Goal: Task Accomplishment & Management: Manage account settings

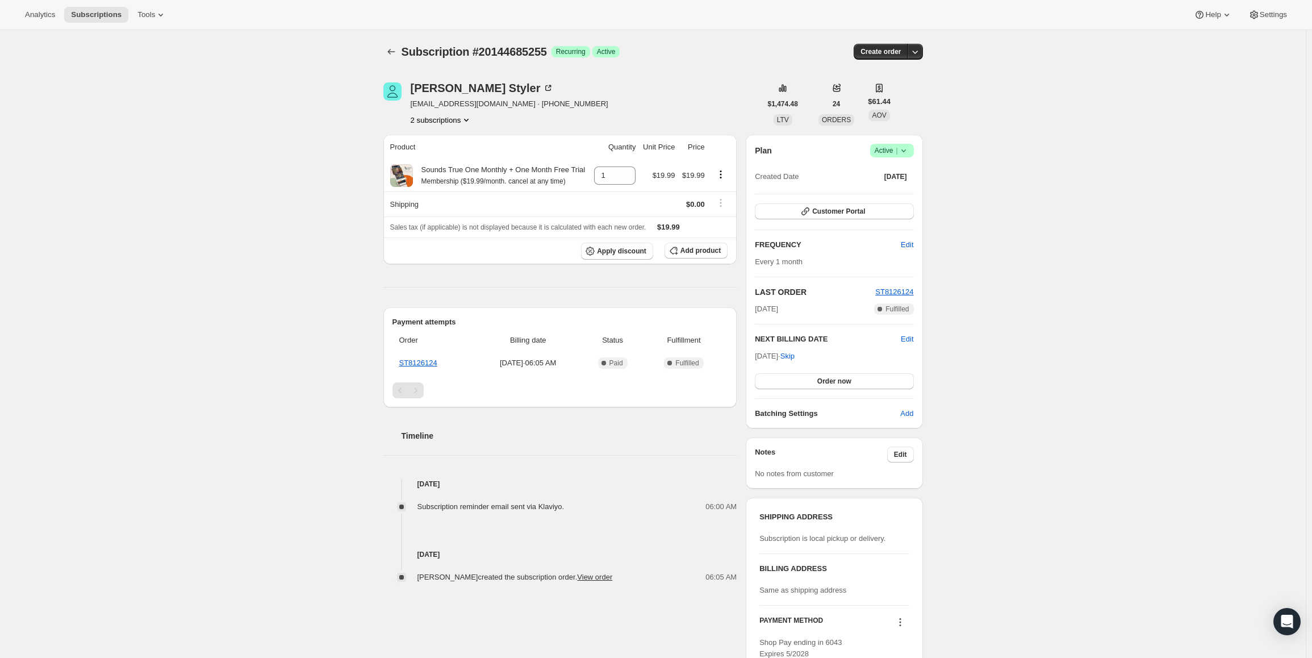
drag, startPoint x: 758, startPoint y: 355, endPoint x: 793, endPoint y: 357, distance: 35.3
click at [793, 357] on span "[DATE] · Skip" at bounding box center [775, 356] width 40 height 9
copy span "[DATE]"
click at [903, 149] on icon at bounding box center [903, 150] width 11 height 11
click at [897, 171] on span "Pause subscription" at bounding box center [894, 173] width 62 height 9
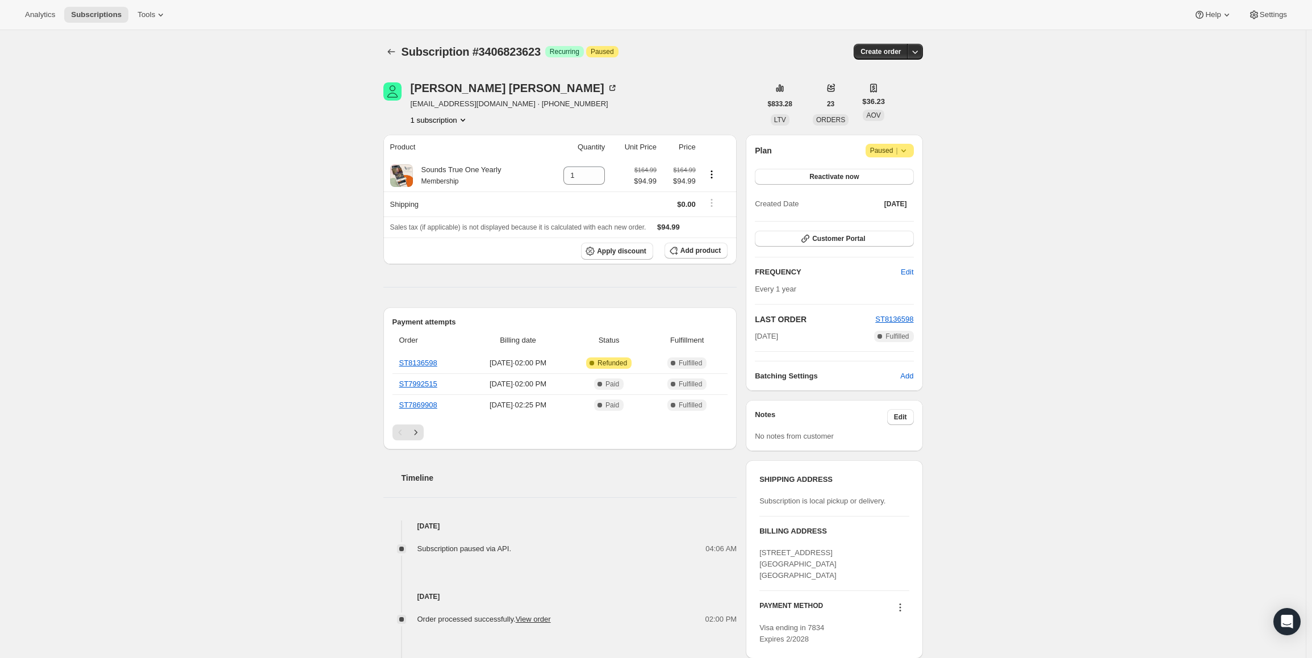
click at [893, 144] on span "Attention Paused |" at bounding box center [890, 151] width 48 height 14
click at [890, 175] on span "Cancel subscription" at bounding box center [894, 173] width 64 height 9
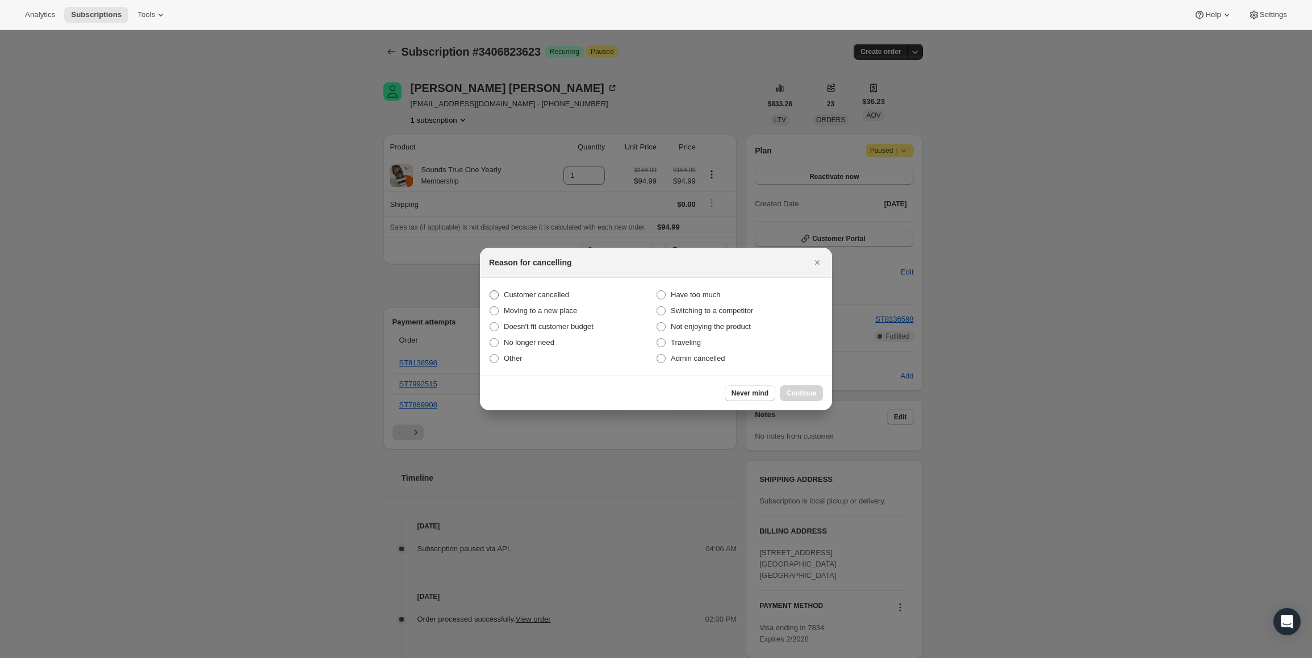
click at [534, 296] on span "Customer cancelled" at bounding box center [536, 294] width 65 height 9
click at [490, 291] on input "Customer cancelled" at bounding box center [490, 290] width 1 height 1
radio input "true"
click at [800, 393] on span "Continue" at bounding box center [802, 392] width 30 height 9
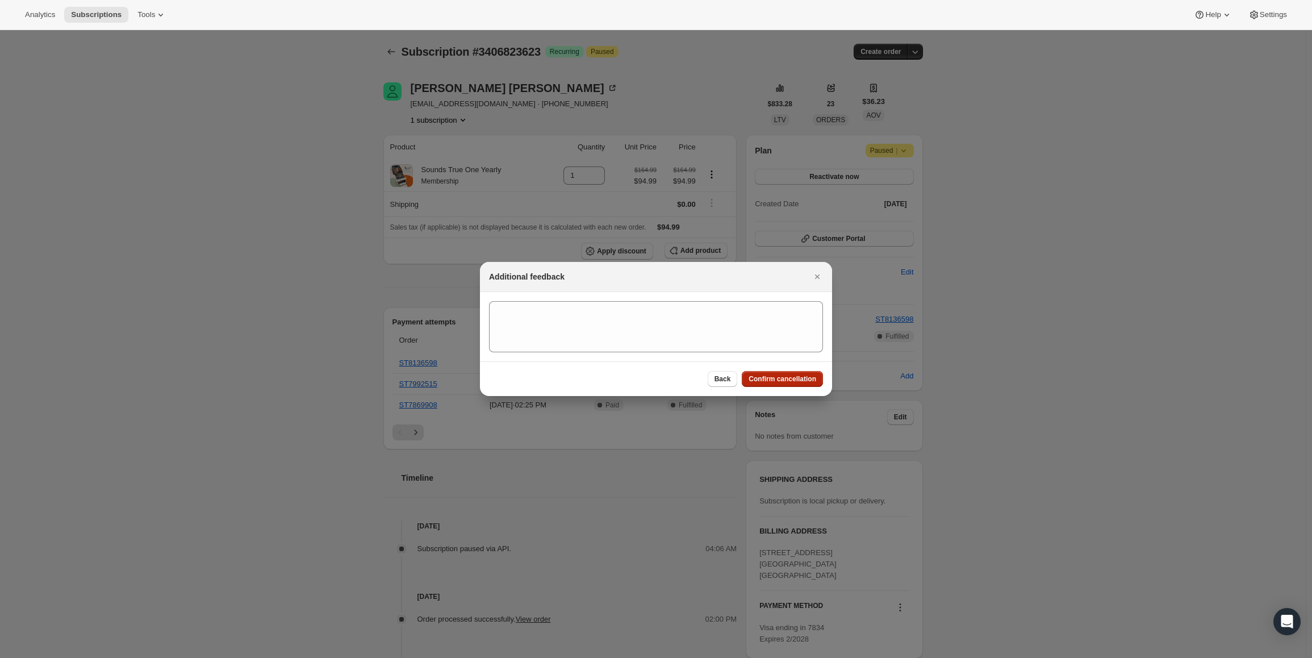
click at [795, 381] on span "Confirm cancellation" at bounding box center [783, 378] width 68 height 9
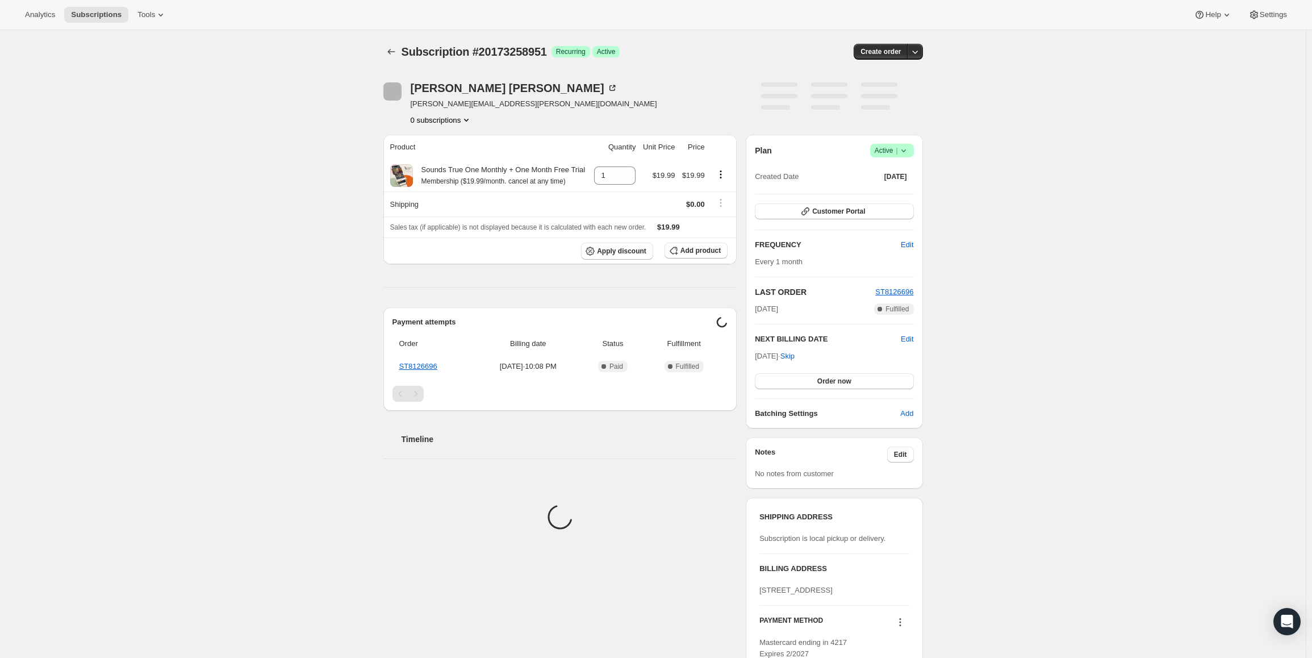
click at [893, 153] on span "Active |" at bounding box center [892, 150] width 35 height 11
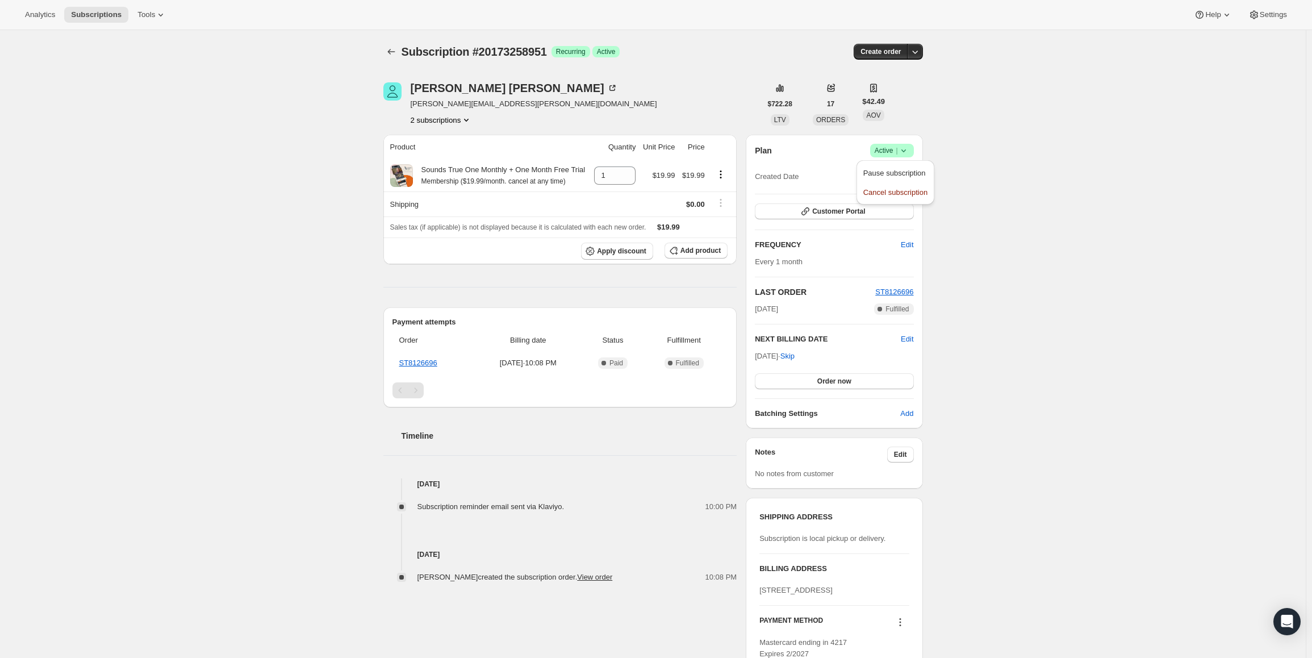
drag, startPoint x: 758, startPoint y: 356, endPoint x: 797, endPoint y: 355, distance: 39.2
click at [795, 355] on span "Oct 10, 2025 · Skip" at bounding box center [775, 356] width 40 height 9
copy span "Oct 10, 2025"
click at [877, 144] on span "Success Active |" at bounding box center [892, 151] width 44 height 14
drag, startPoint x: 871, startPoint y: 172, endPoint x: 313, endPoint y: 2, distance: 583.0
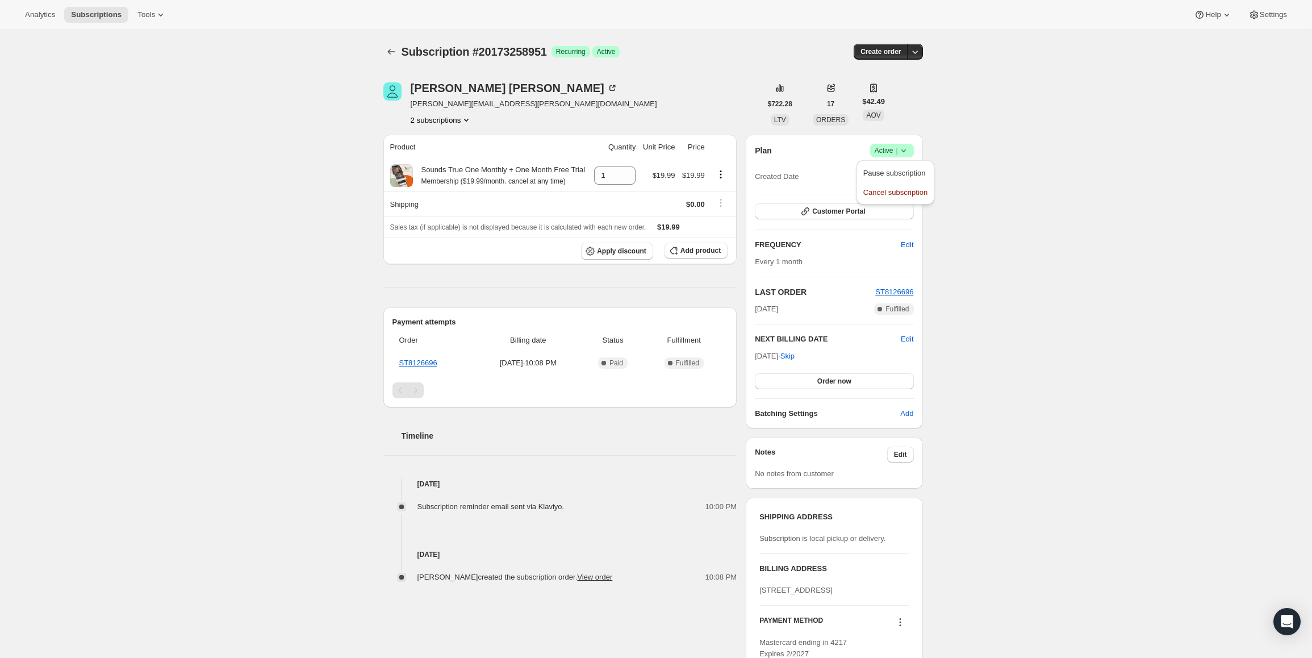
click at [870, 172] on span "Pause subscription" at bounding box center [894, 173] width 62 height 9
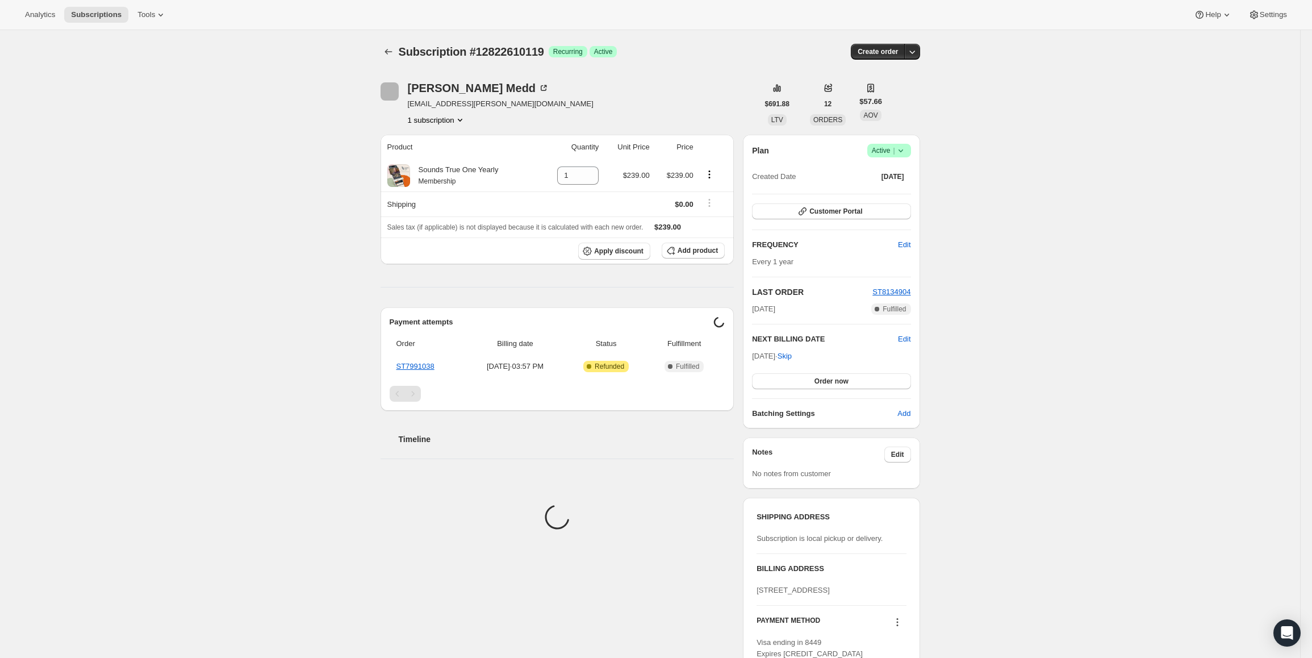
click at [893, 154] on span "Active |" at bounding box center [889, 150] width 35 height 11
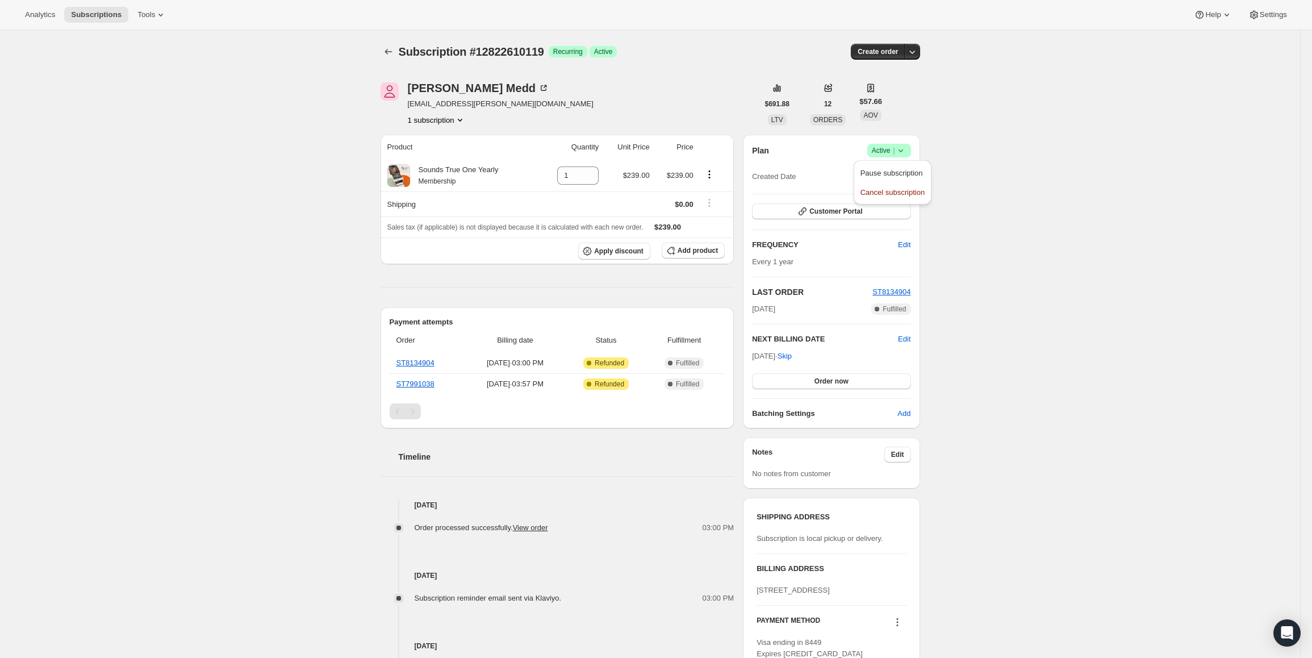
click at [892, 190] on span "Cancel subscription" at bounding box center [892, 192] width 64 height 9
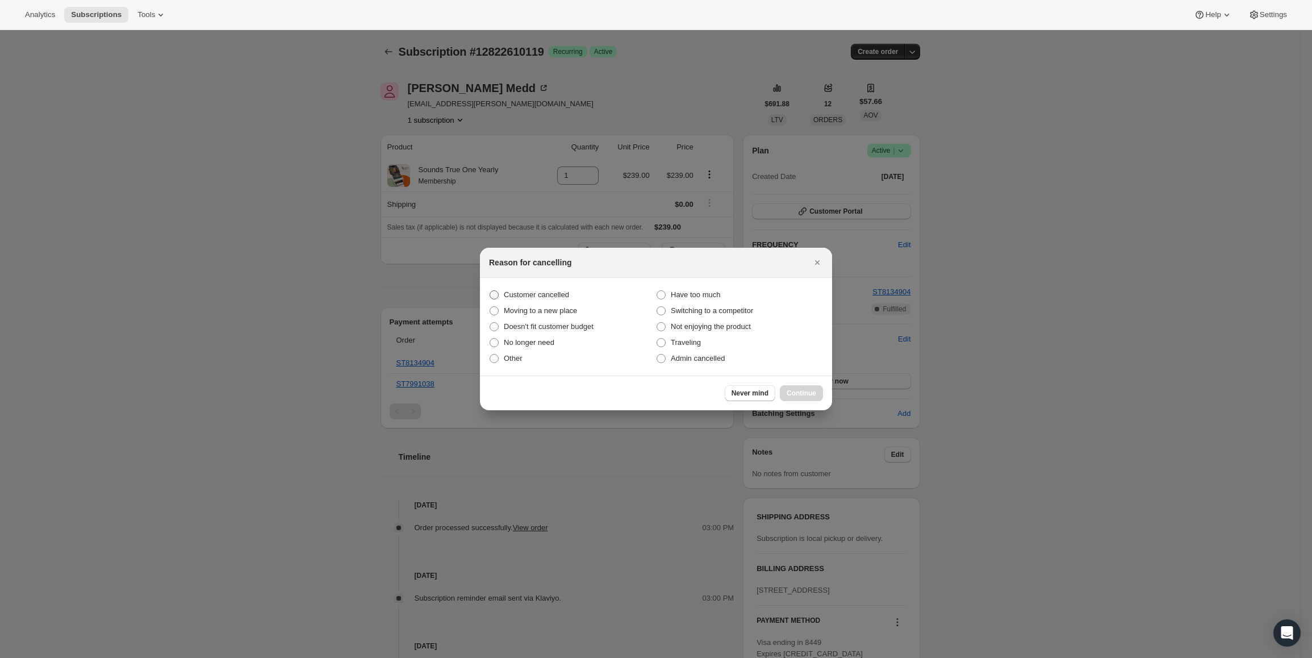
click at [544, 295] on span "Customer cancelled" at bounding box center [536, 294] width 65 height 9
click at [490, 291] on input "Customer cancelled" at bounding box center [490, 290] width 1 height 1
radio input "true"
click at [803, 392] on span "Continue" at bounding box center [802, 392] width 30 height 9
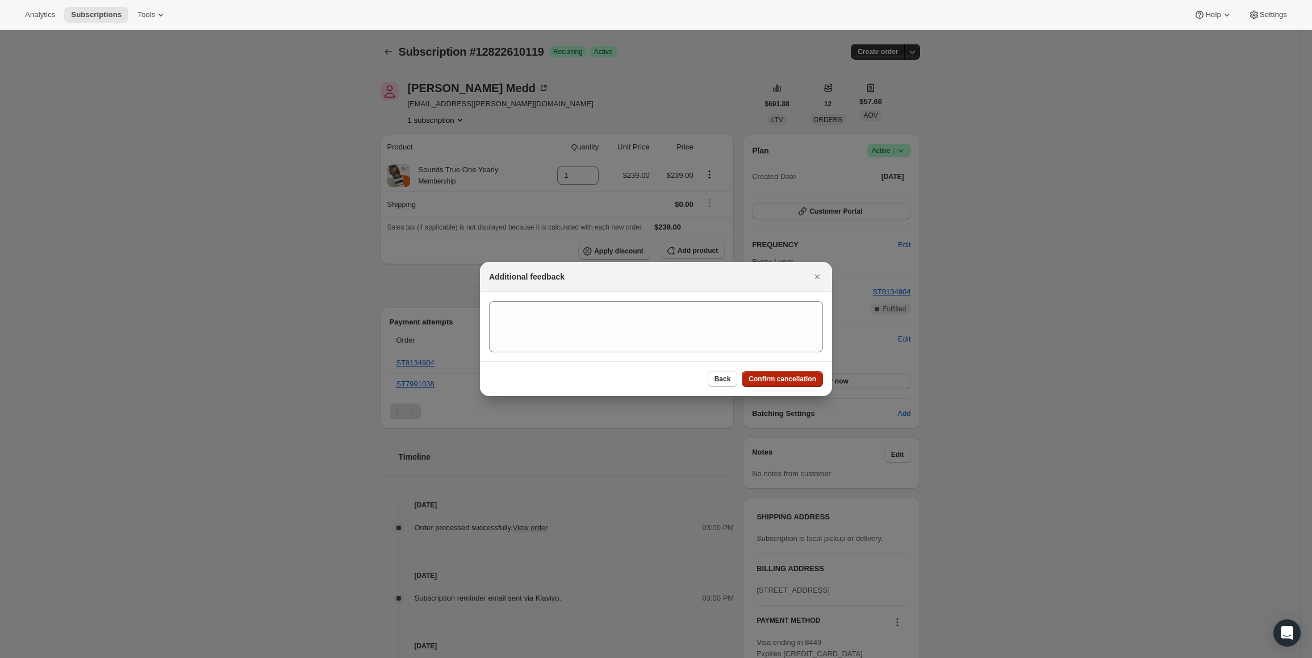
click at [799, 373] on button "Confirm cancellation" at bounding box center [782, 379] width 81 height 16
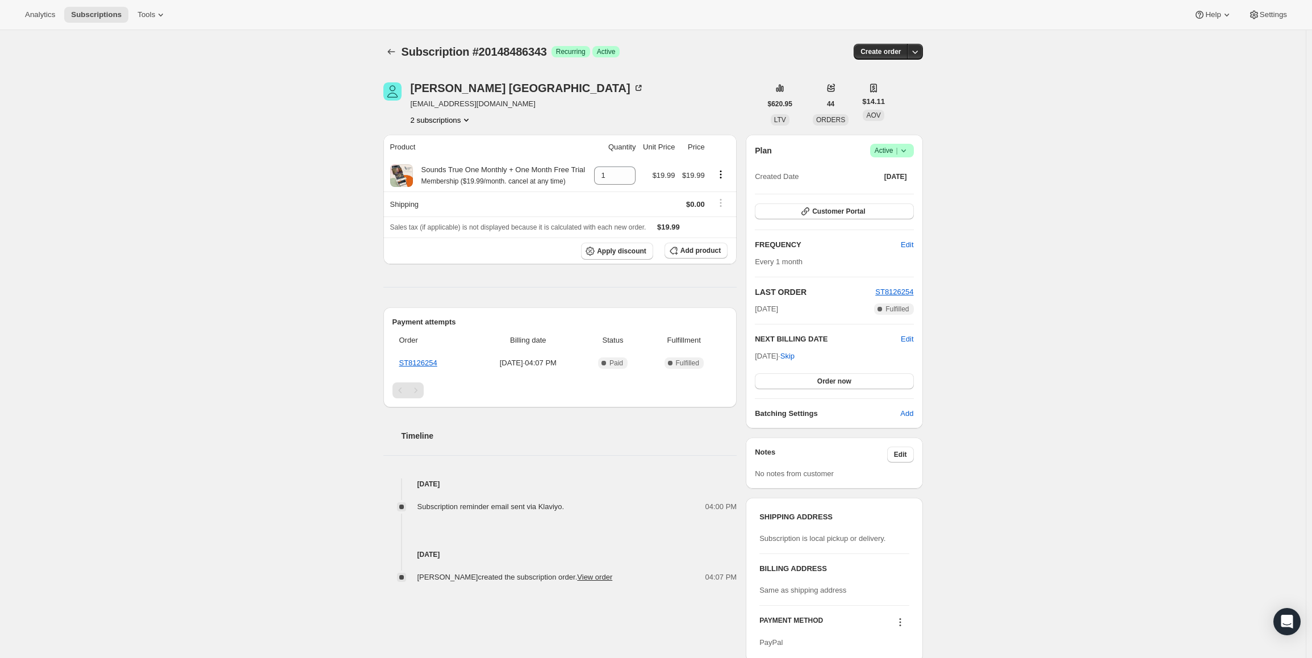
drag, startPoint x: 758, startPoint y: 356, endPoint x: 793, endPoint y: 357, distance: 34.7
click at [793, 357] on span "[DATE] · Skip" at bounding box center [775, 356] width 40 height 9
copy span "[DATE]"
click at [900, 149] on icon at bounding box center [903, 150] width 11 height 11
drag, startPoint x: 884, startPoint y: 175, endPoint x: 433, endPoint y: 2, distance: 483.6
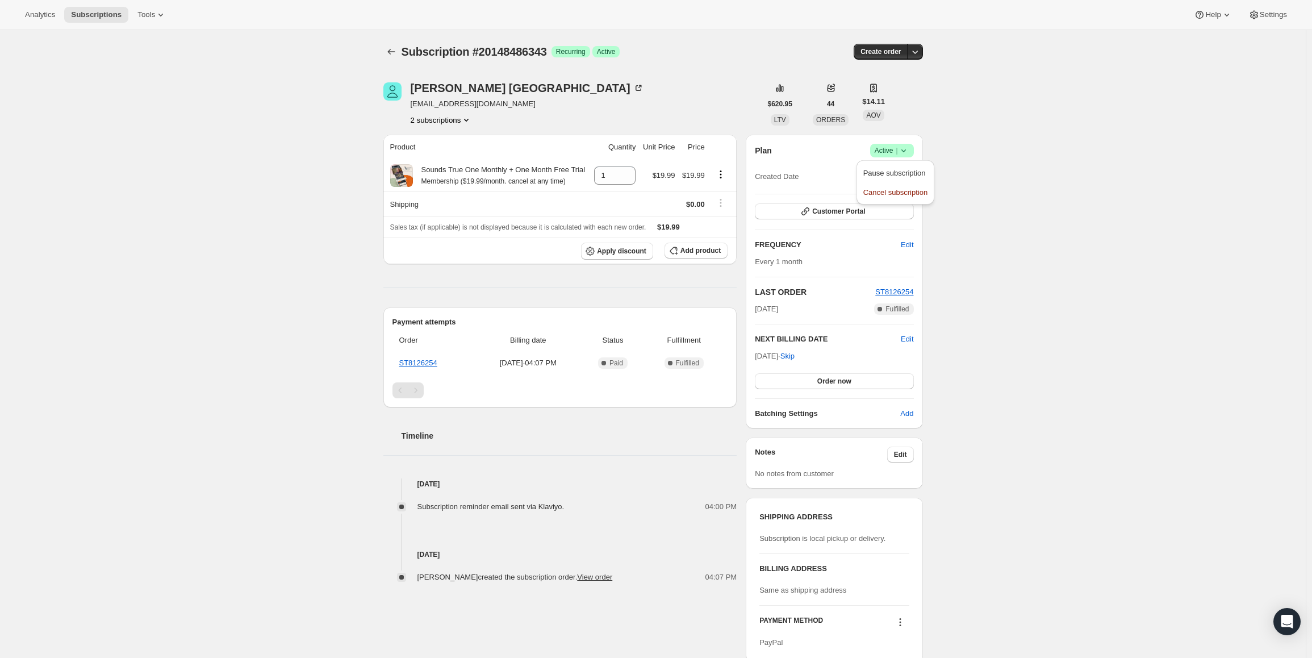
click at [884, 175] on span "Pause subscription" at bounding box center [894, 173] width 62 height 9
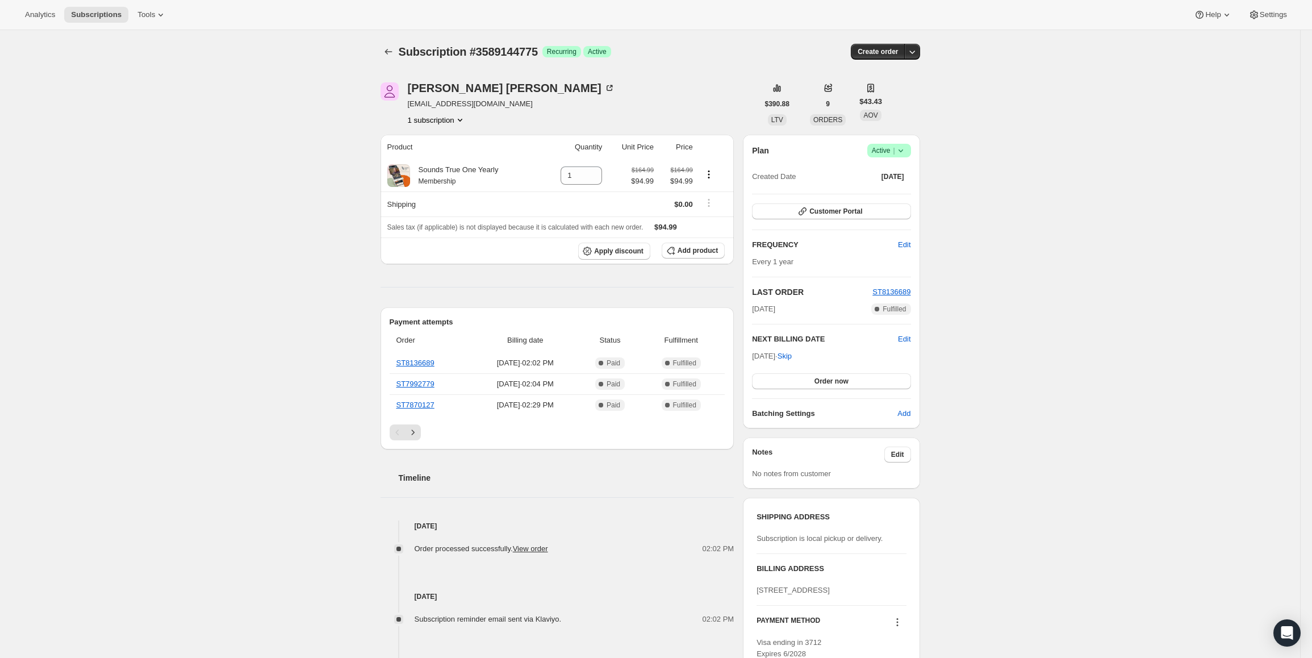
click at [890, 145] on span "Active |" at bounding box center [889, 150] width 35 height 11
click at [874, 194] on span "Cancel subscription" at bounding box center [892, 192] width 64 height 9
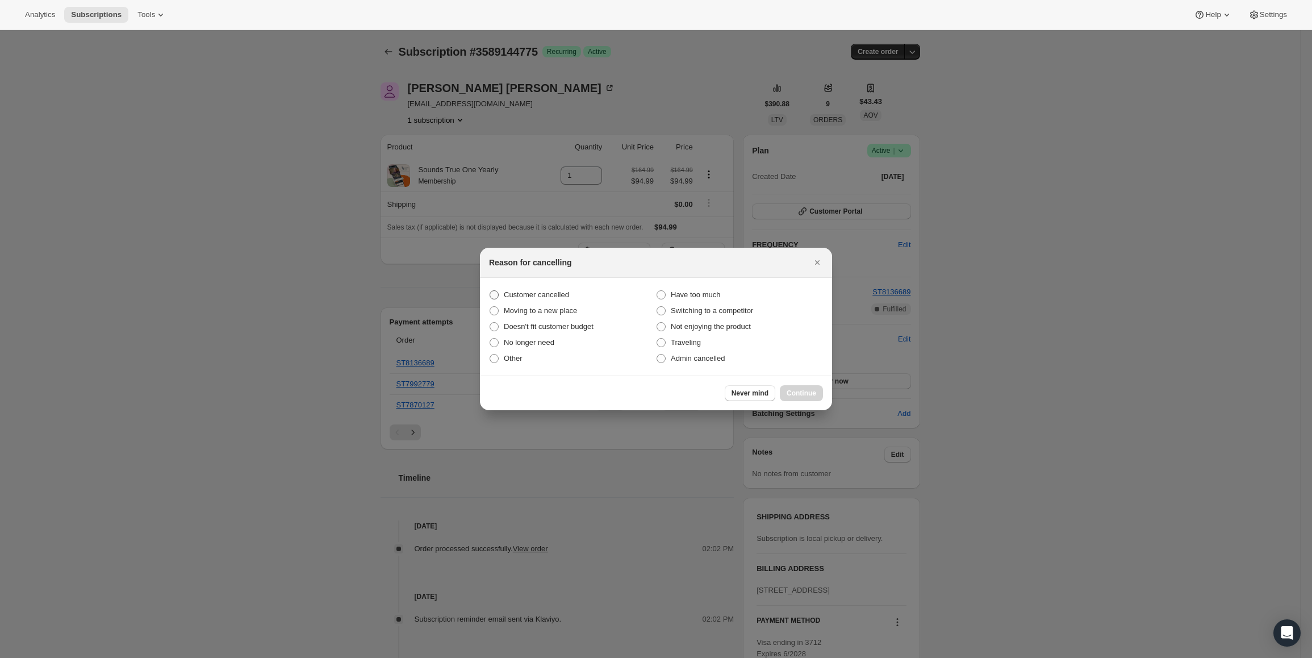
click at [536, 288] on label "Customer cancelled" at bounding box center [572, 295] width 167 height 16
click at [490, 290] on input "Customer cancelled" at bounding box center [490, 290] width 1 height 1
radio input "true"
click at [799, 390] on span "Continue" at bounding box center [802, 392] width 30 height 9
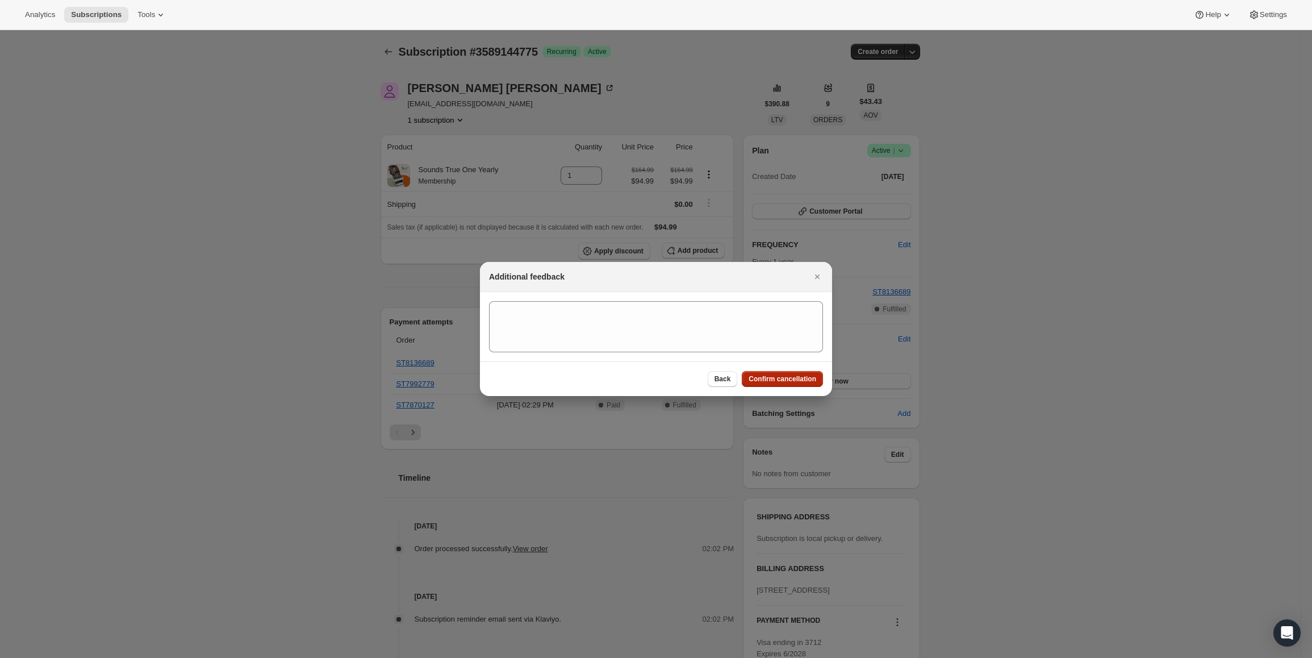
click at [799, 375] on span "Confirm cancellation" at bounding box center [783, 378] width 68 height 9
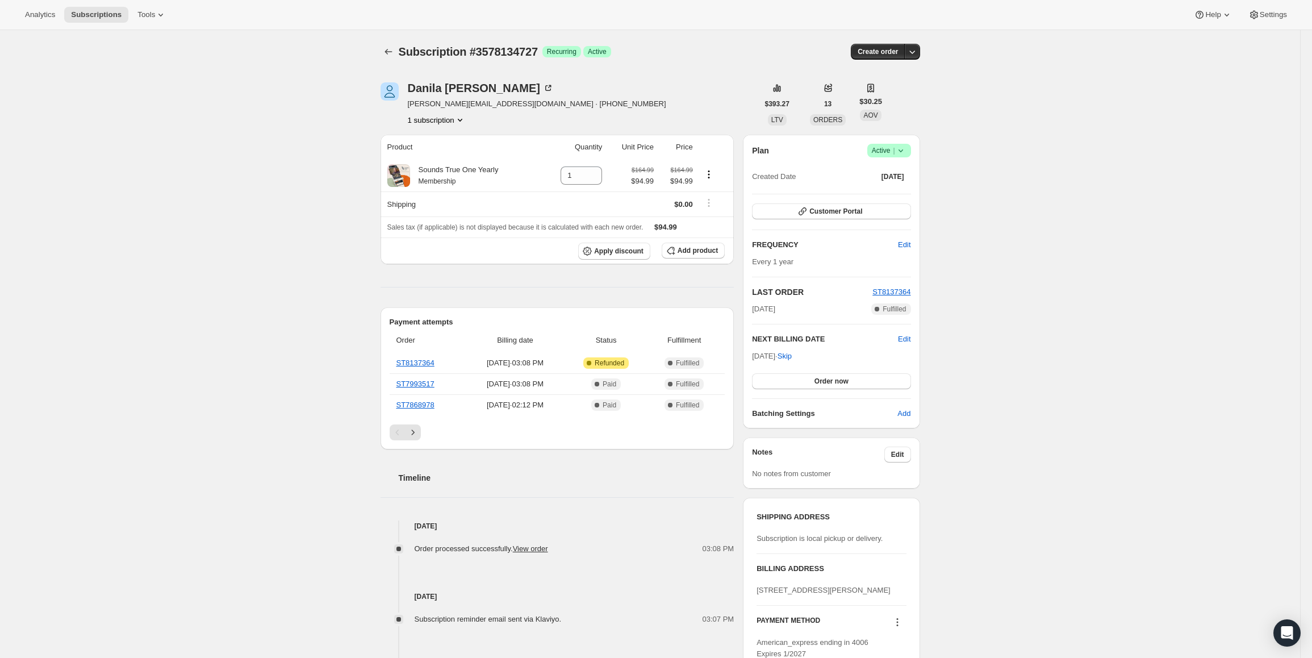
click at [906, 152] on icon at bounding box center [900, 150] width 11 height 11
click at [891, 193] on span "Cancel subscription" at bounding box center [892, 192] width 64 height 9
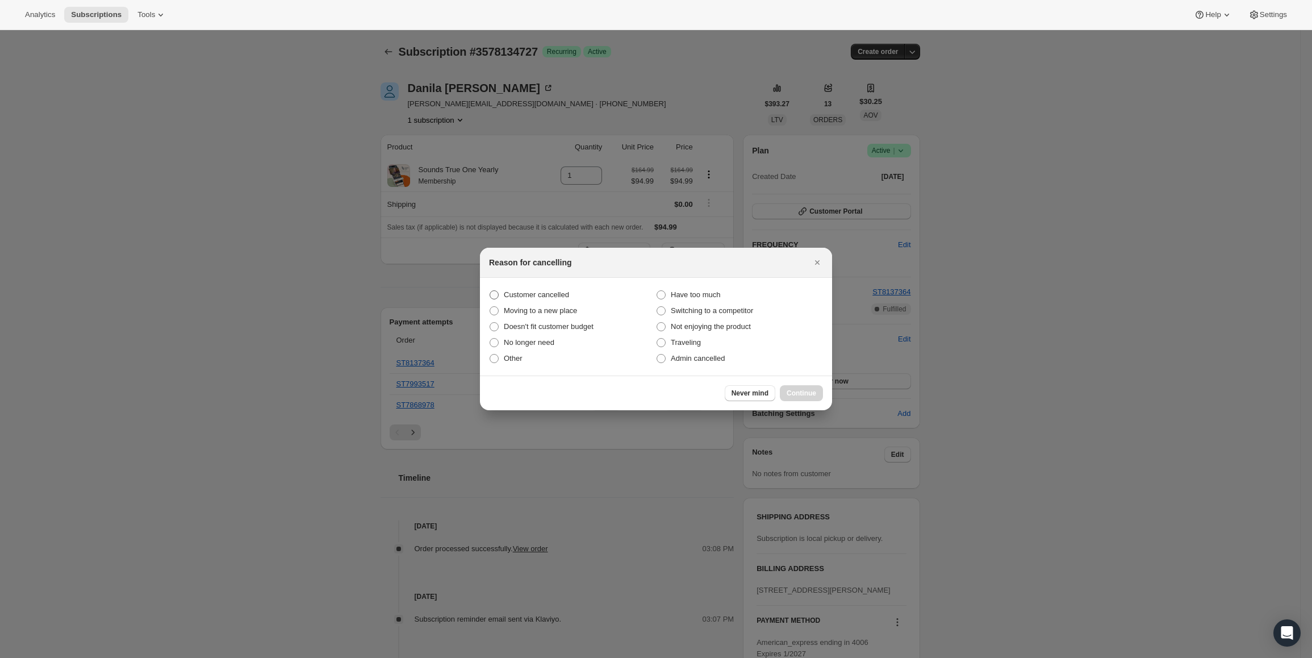
drag, startPoint x: 545, startPoint y: 276, endPoint x: 539, endPoint y: 296, distance: 20.8
click at [545, 277] on div "Reason for cancelling" at bounding box center [656, 263] width 352 height 30
click at [537, 293] on span "Customer cancelled" at bounding box center [536, 294] width 65 height 9
click at [490, 291] on input "Customer cancelled" at bounding box center [490, 290] width 1 height 1
radio input "true"
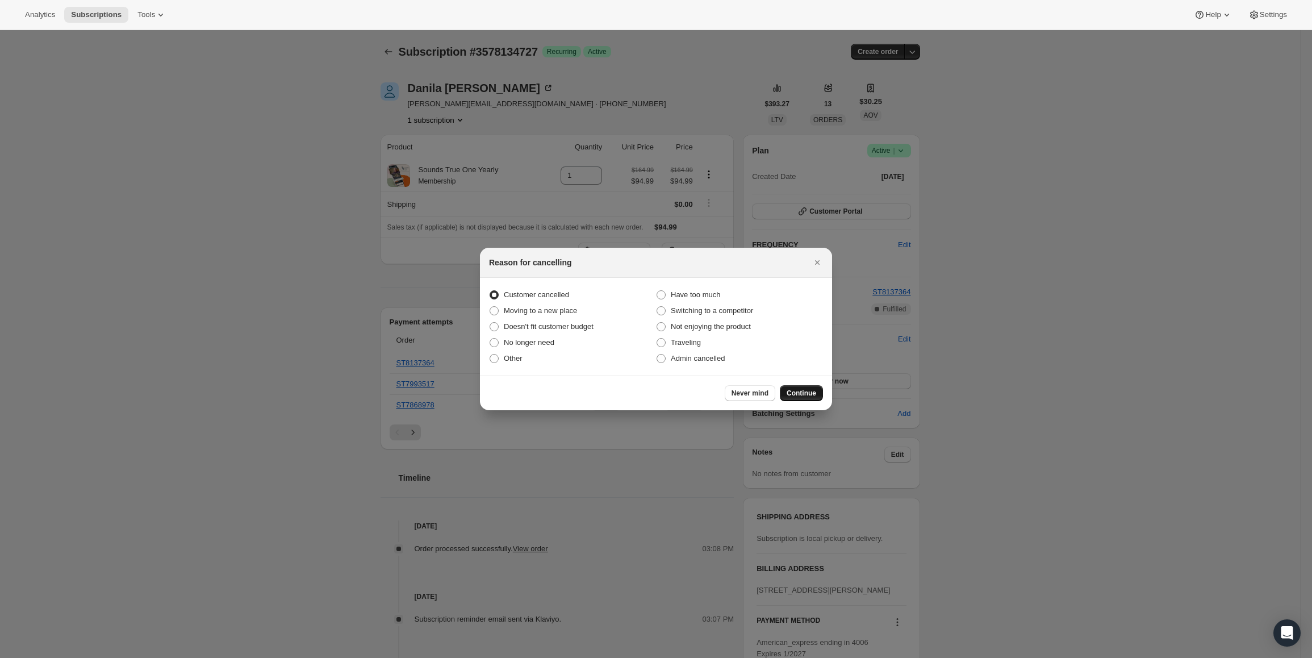
click at [814, 390] on span "Continue" at bounding box center [802, 392] width 30 height 9
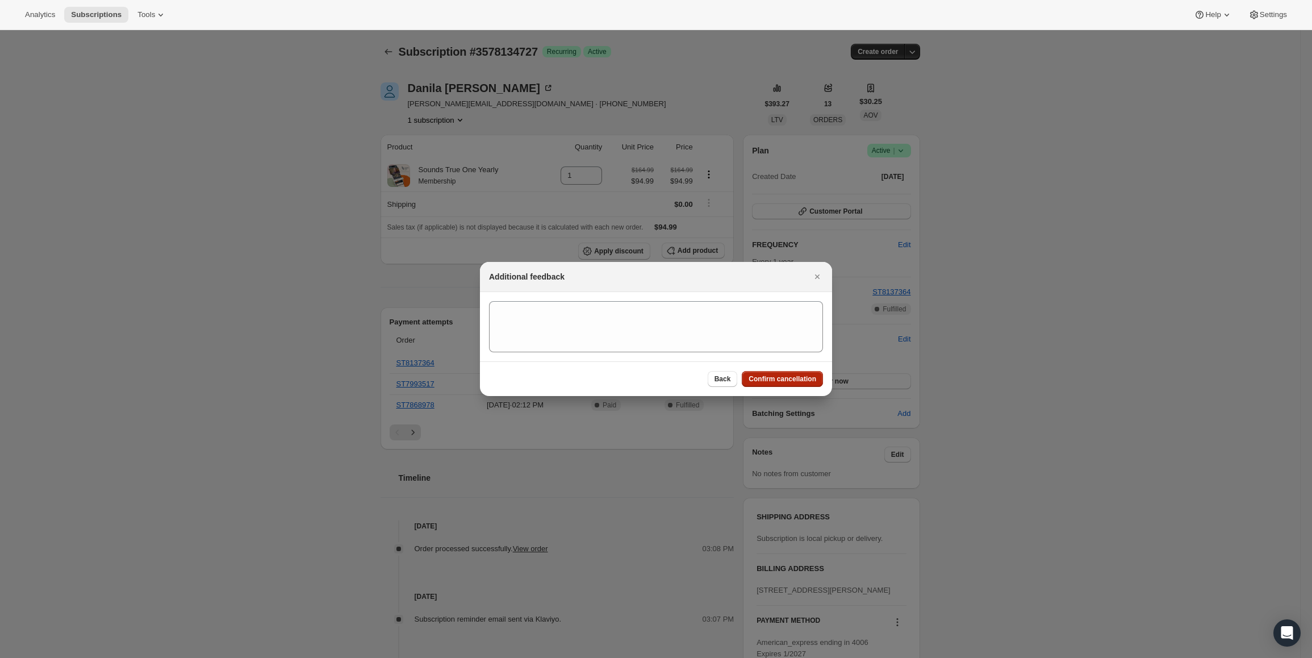
click at [805, 382] on span "Confirm cancellation" at bounding box center [783, 378] width 68 height 9
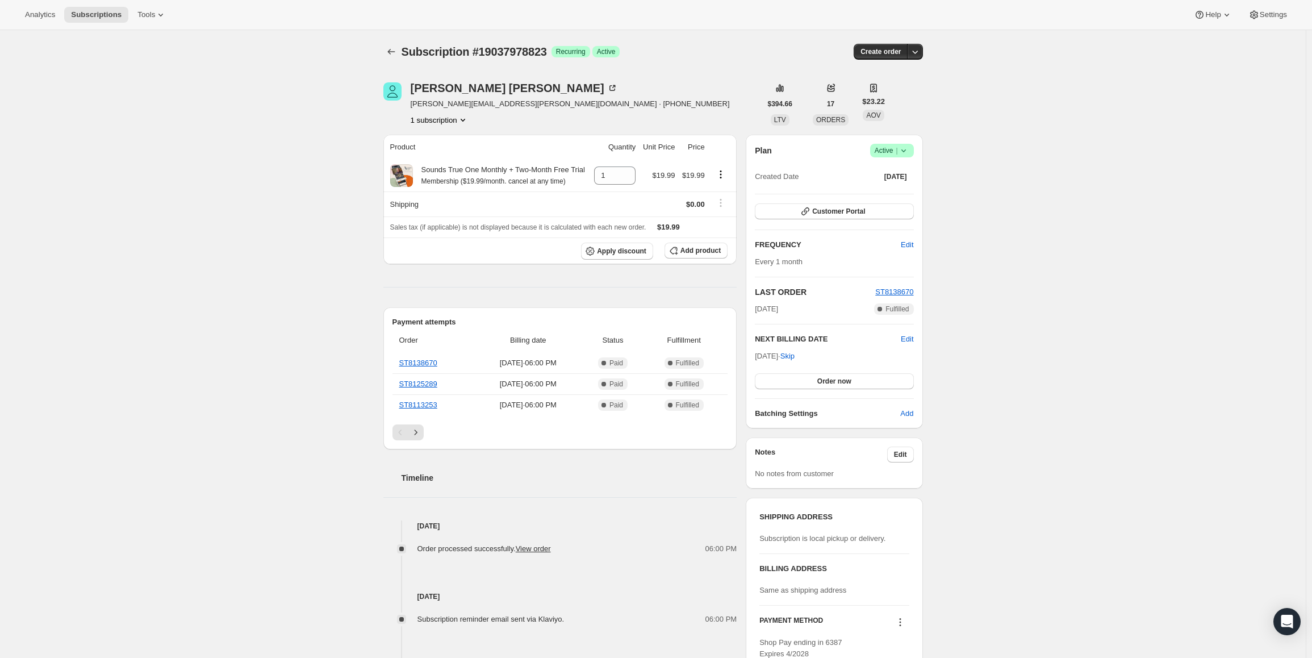
drag, startPoint x: 758, startPoint y: 356, endPoint x: 795, endPoint y: 356, distance: 36.9
click at [795, 356] on span "[DATE] · Skip" at bounding box center [775, 356] width 40 height 9
copy span "[DATE], 202"
drag, startPoint x: 879, startPoint y: 149, endPoint x: 881, endPoint y: 157, distance: 8.3
click at [879, 149] on span "Active |" at bounding box center [892, 150] width 35 height 11
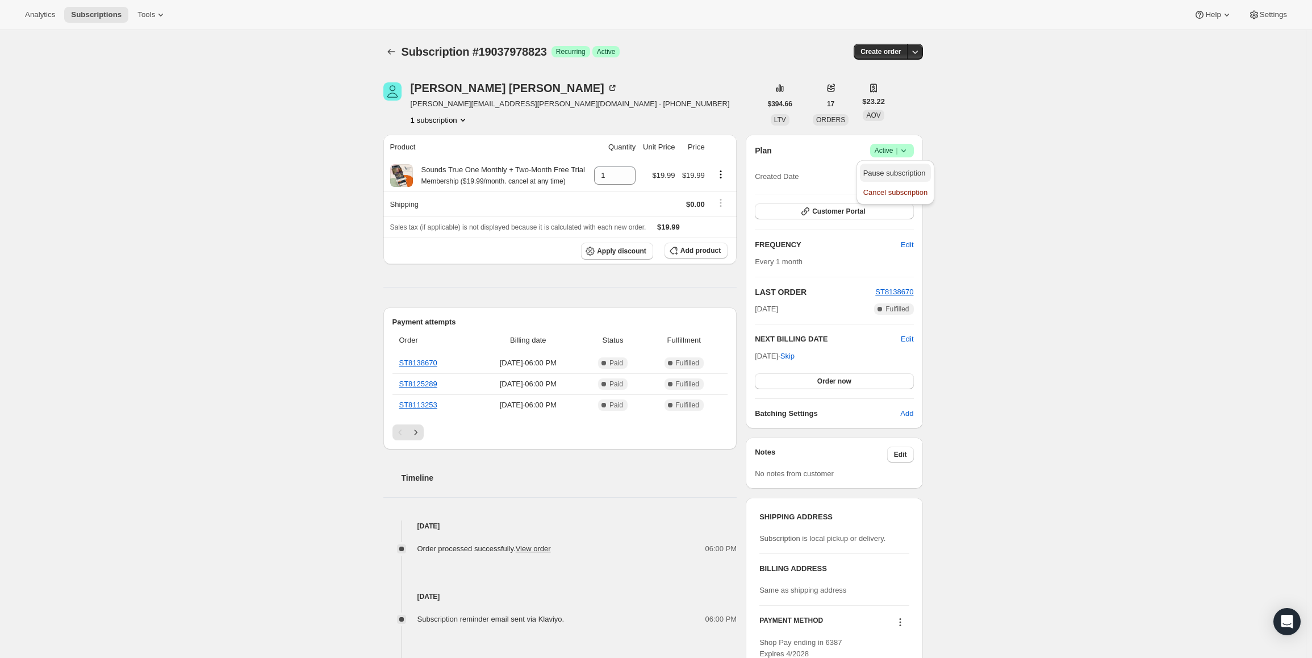
click at [883, 169] on span "Pause subscription" at bounding box center [894, 173] width 62 height 9
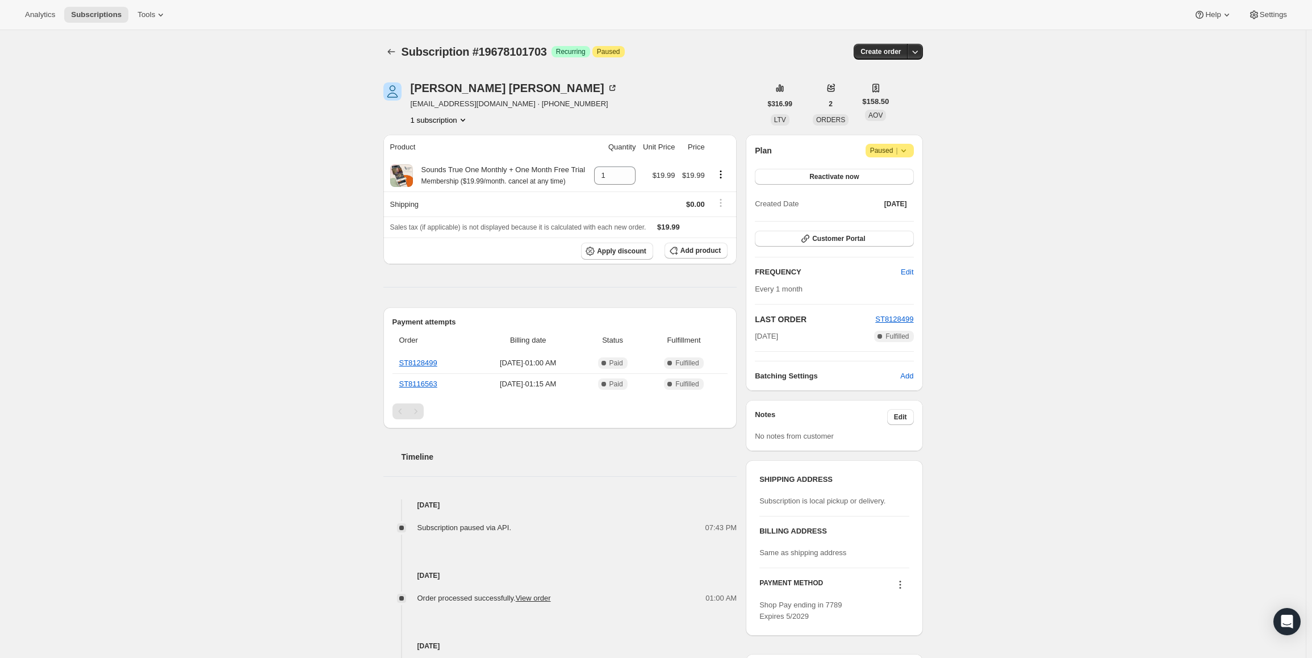
drag, startPoint x: 808, startPoint y: 335, endPoint x: 725, endPoint y: 333, distance: 82.4
click at [726, 333] on div "[PERSON_NAME] [EMAIL_ADDRESS][DOMAIN_NAME] · [PHONE_NUMBER] 1 subscription $316…" at bounding box center [648, 404] width 549 height 680
click at [778, 333] on span "[DATE]" at bounding box center [766, 336] width 23 height 11
drag, startPoint x: 800, startPoint y: 335, endPoint x: 752, endPoint y: 335, distance: 47.7
click at [752, 335] on div "Plan Attention Paused | Reactivate now Created Date [DATE] Customer Portal FREQ…" at bounding box center [834, 263] width 177 height 256
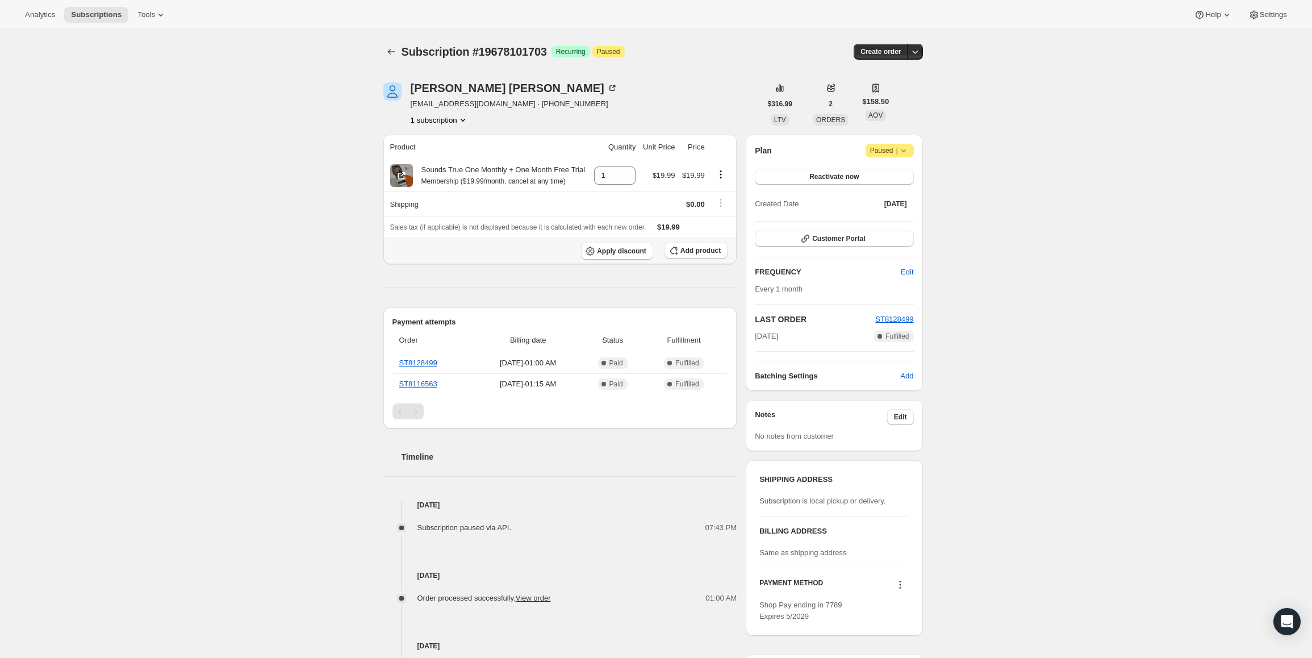
copy span "[DATE]"
